Goal: Information Seeking & Learning: Learn about a topic

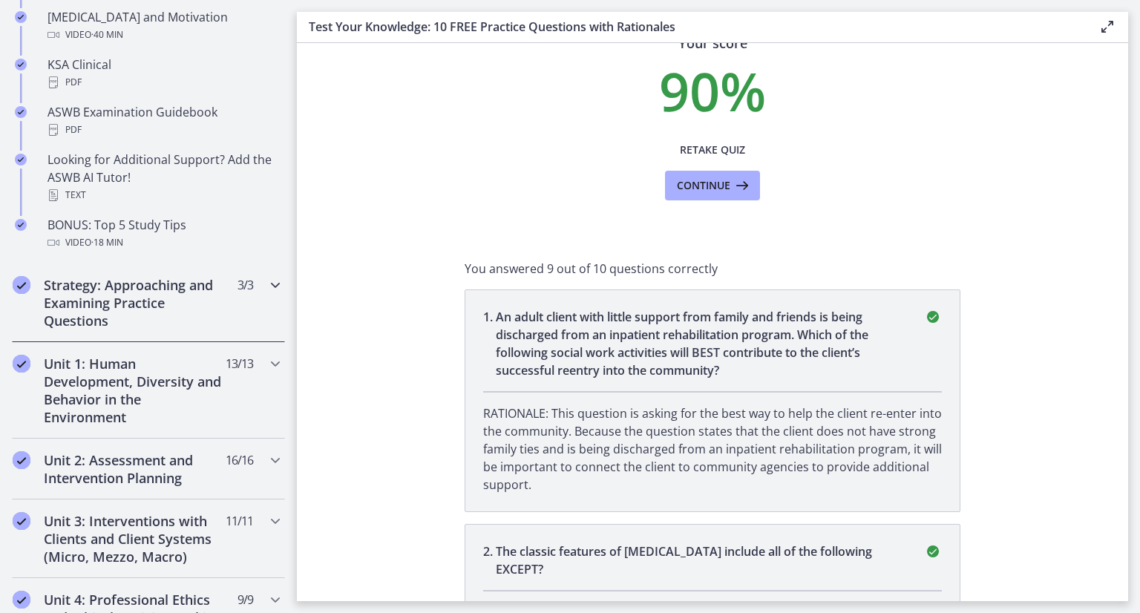
scroll to position [742, 0]
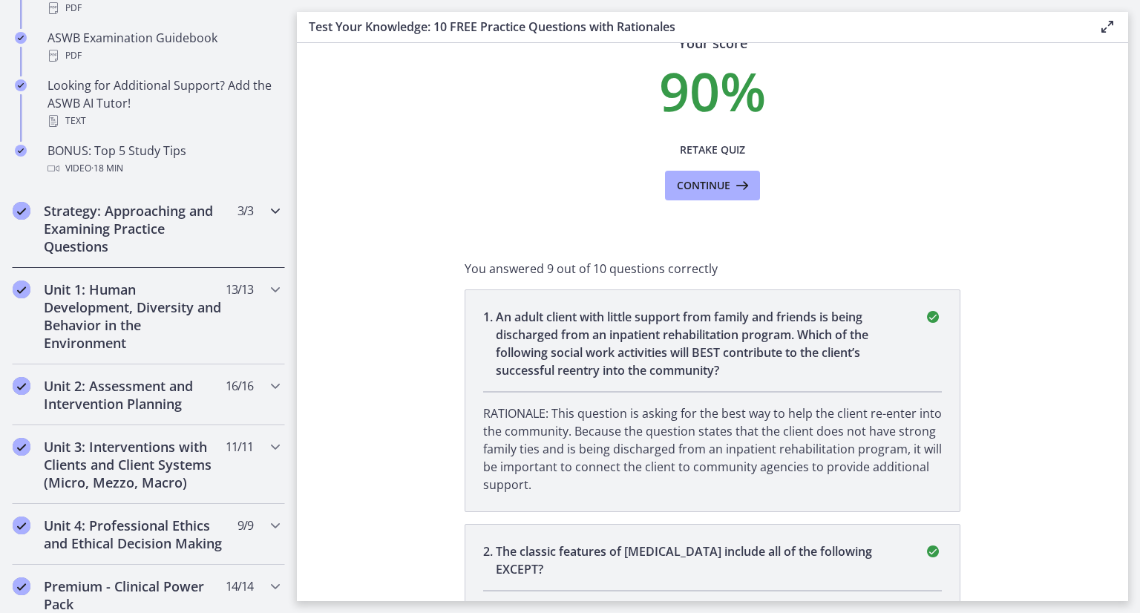
click at [266, 208] on icon "Chapters" at bounding box center [275, 211] width 18 height 18
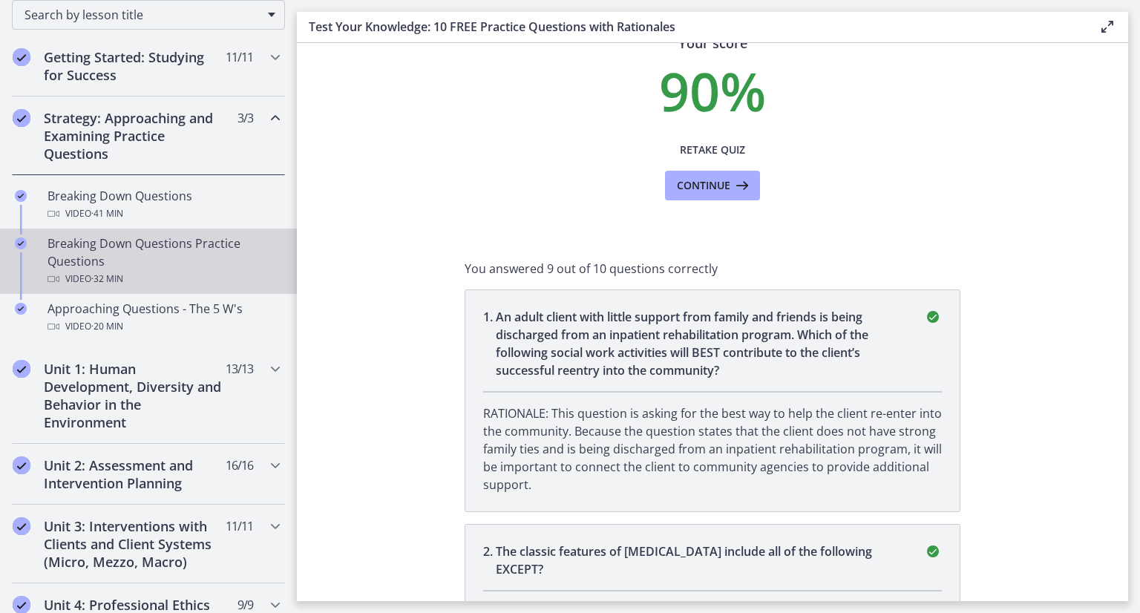
scroll to position [221, 0]
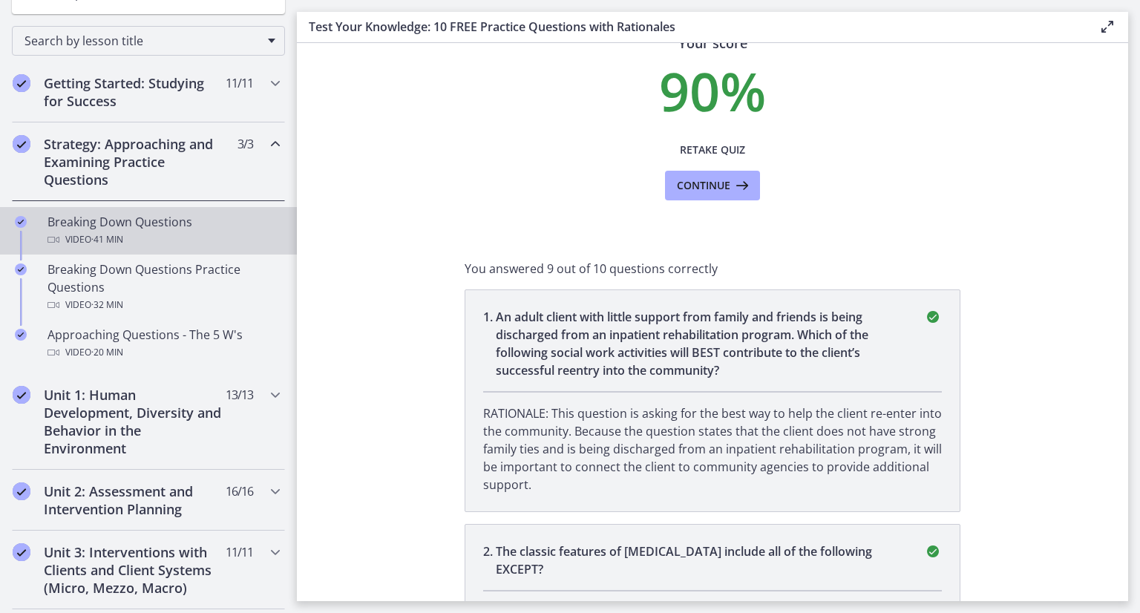
click at [125, 223] on div "Breaking Down Questions Video · 41 min" at bounding box center [162, 231] width 231 height 36
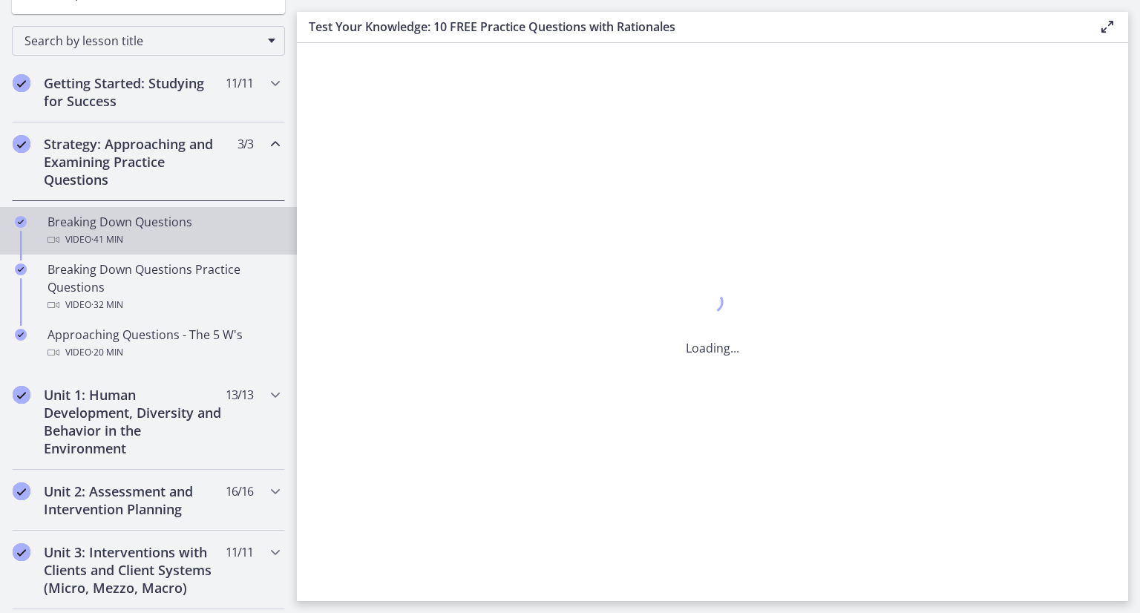
scroll to position [0, 0]
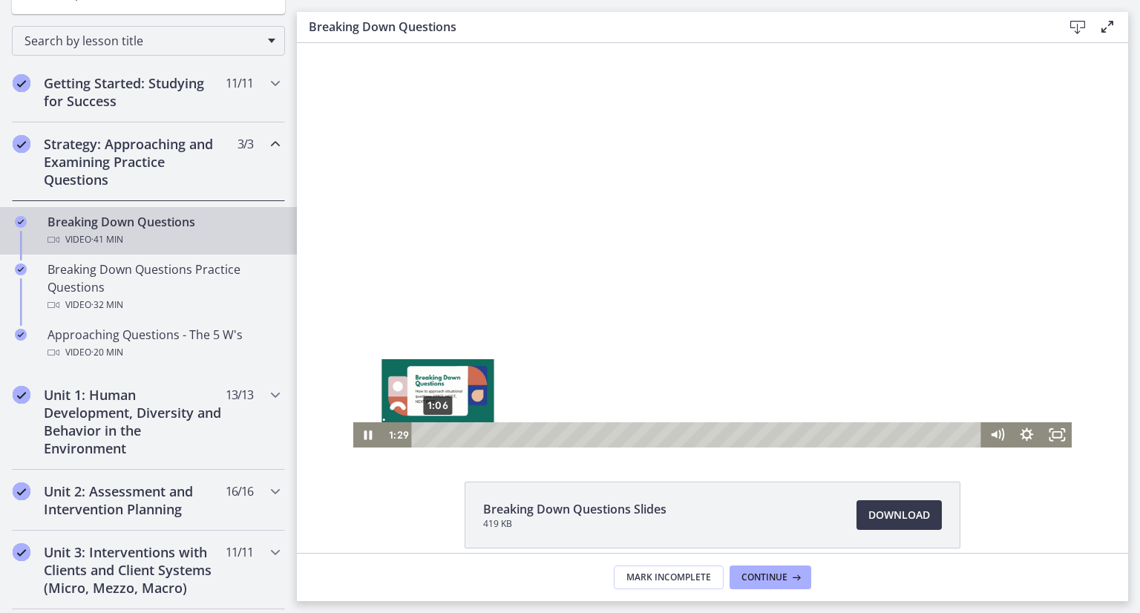
click at [432, 434] on div "1:06" at bounding box center [699, 434] width 552 height 25
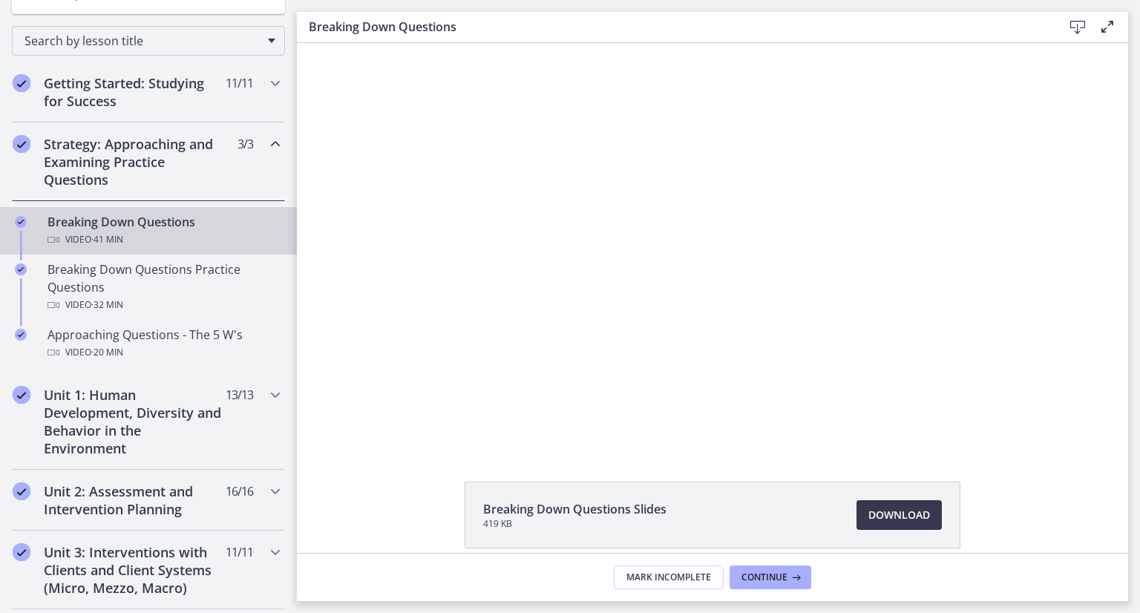
click at [1102, 30] on icon at bounding box center [1107, 27] width 18 height 18
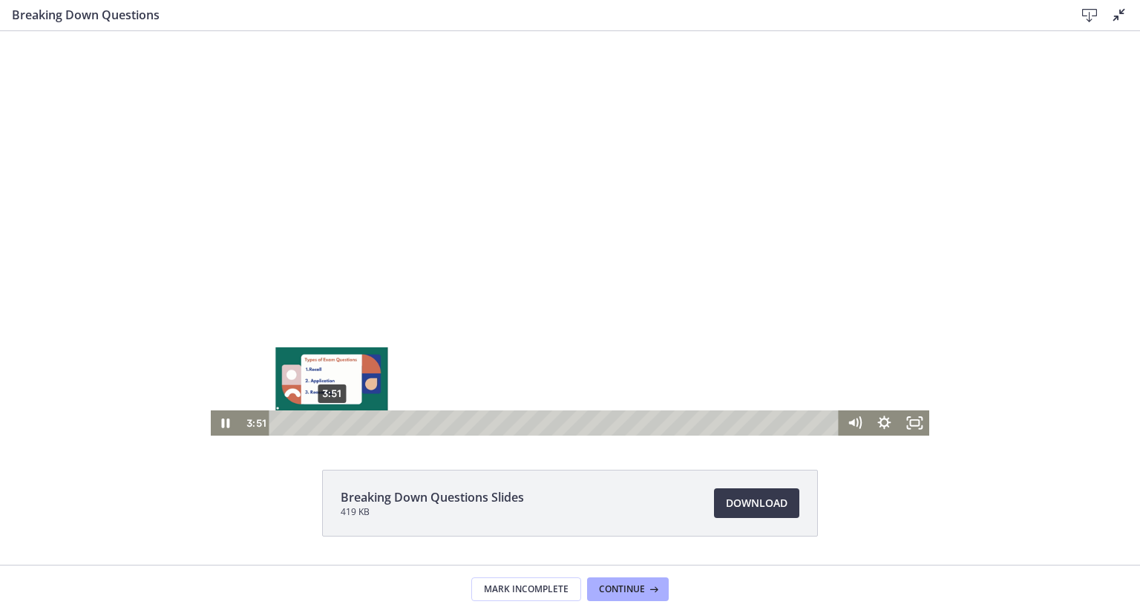
click at [326, 422] on div "3:51" at bounding box center [556, 422] width 552 height 25
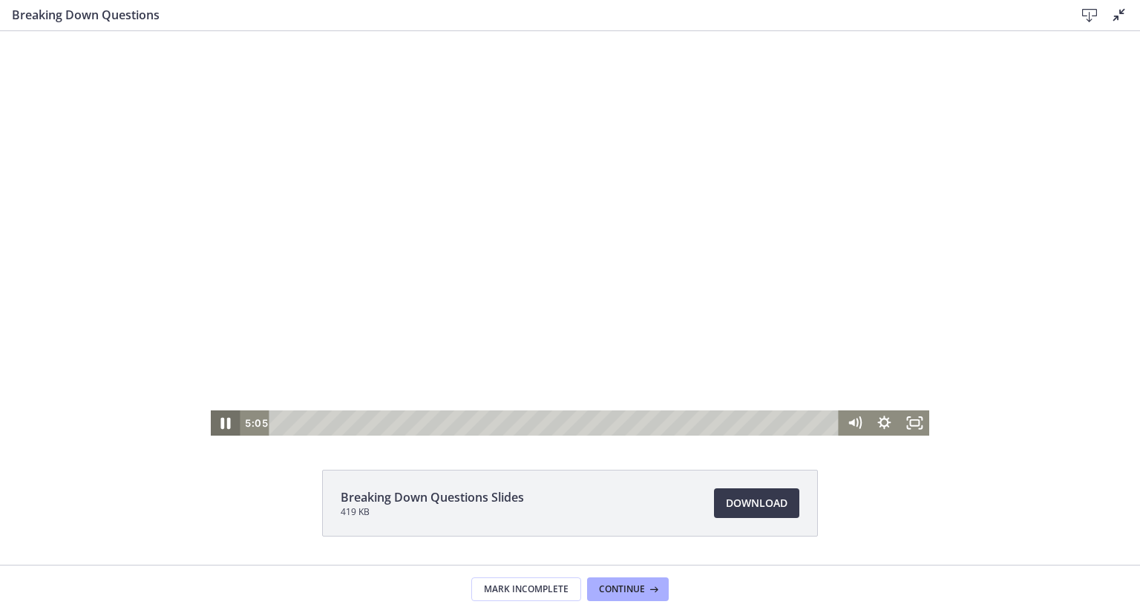
click at [217, 418] on icon "Pause" at bounding box center [226, 423] width 36 height 30
click at [213, 413] on icon "Play Video" at bounding box center [226, 423] width 36 height 30
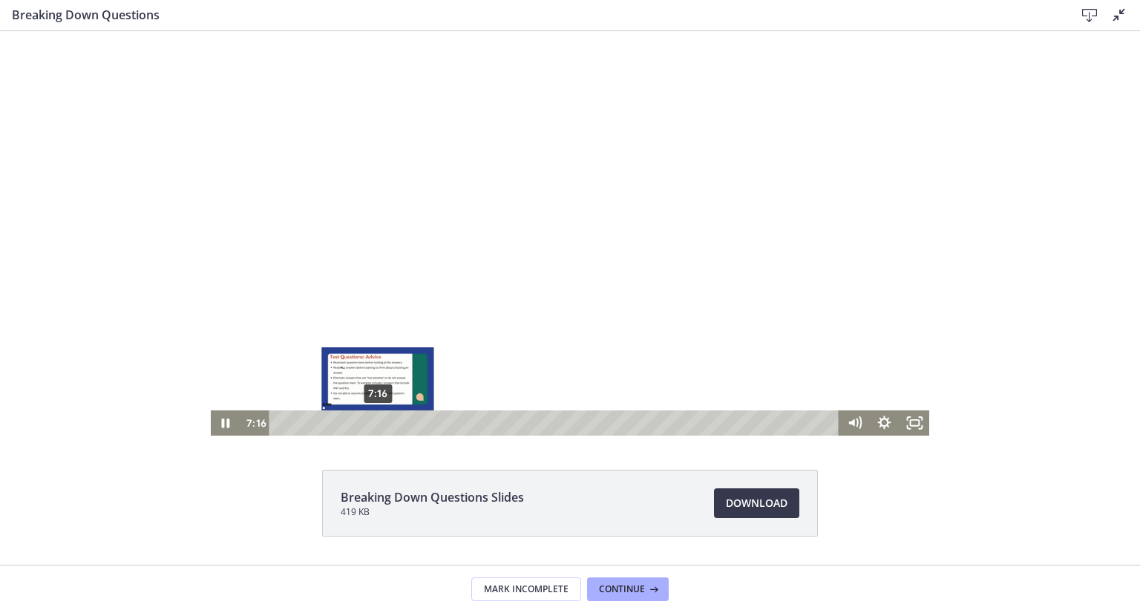
click at [372, 421] on div "7:16" at bounding box center [556, 422] width 552 height 25
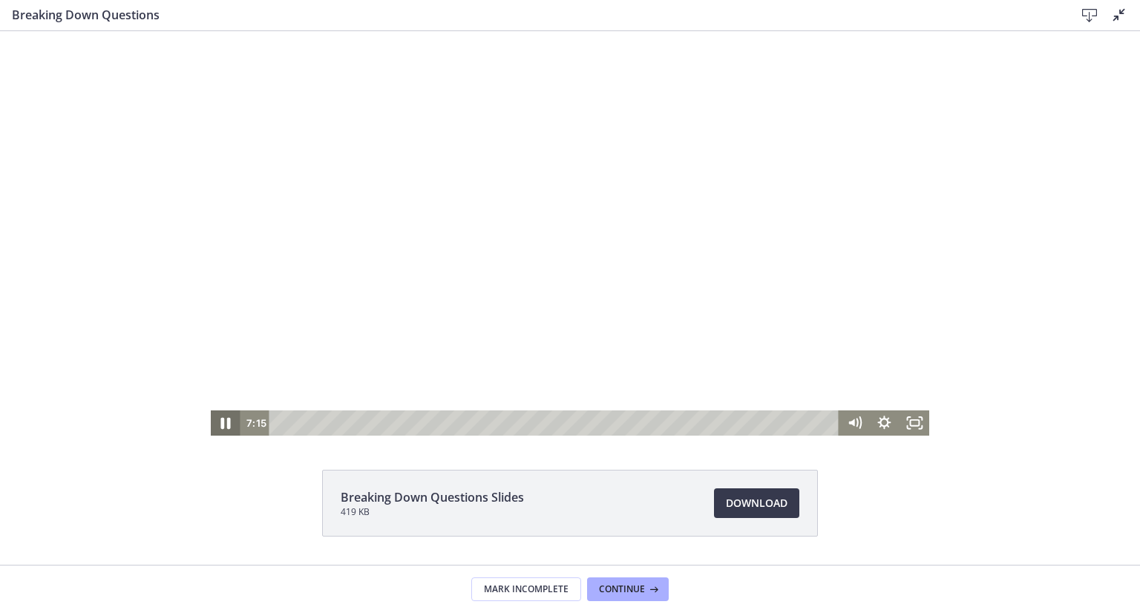
click at [221, 427] on icon "Pause" at bounding box center [226, 424] width 10 height 12
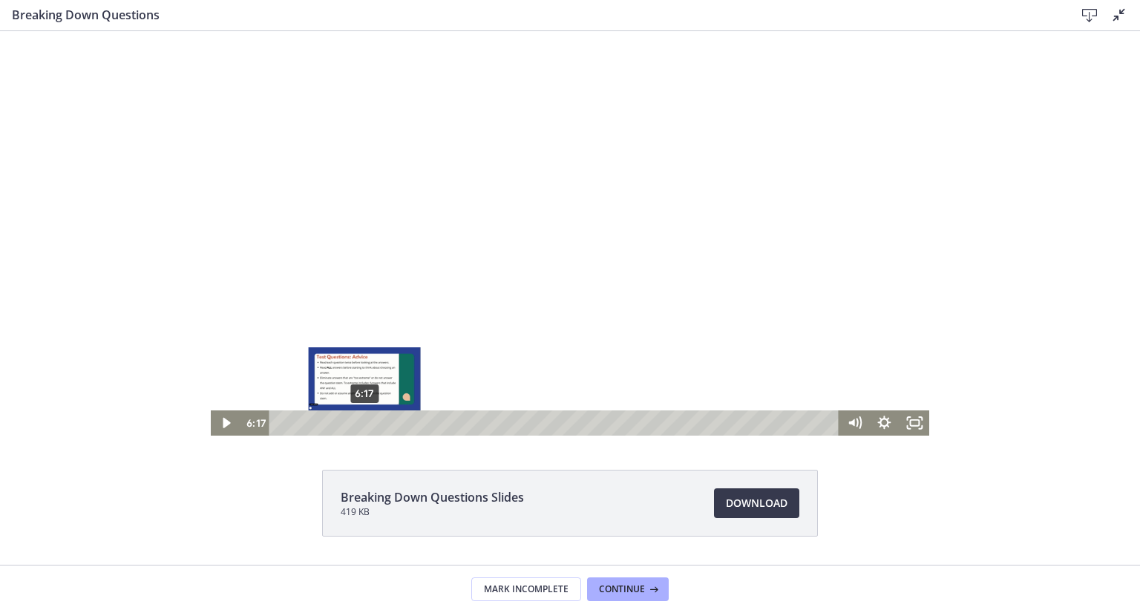
click at [359, 421] on div "6:17" at bounding box center [556, 422] width 552 height 25
